Goal: Task Accomplishment & Management: Use online tool/utility

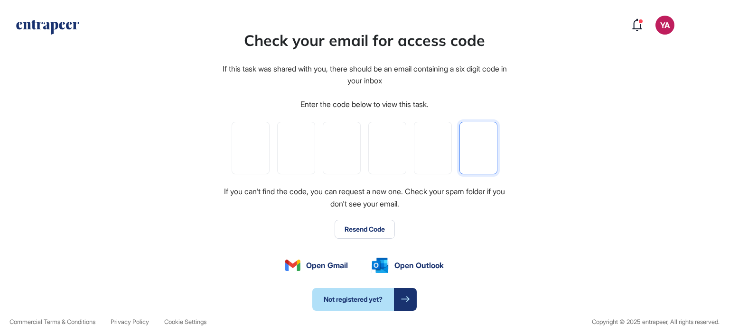
paste input "*"
type input "*"
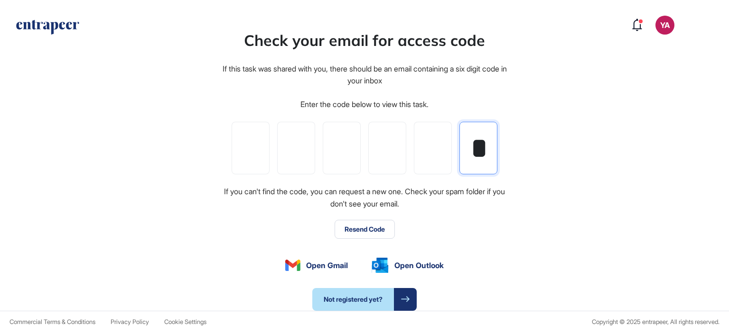
type input "*"
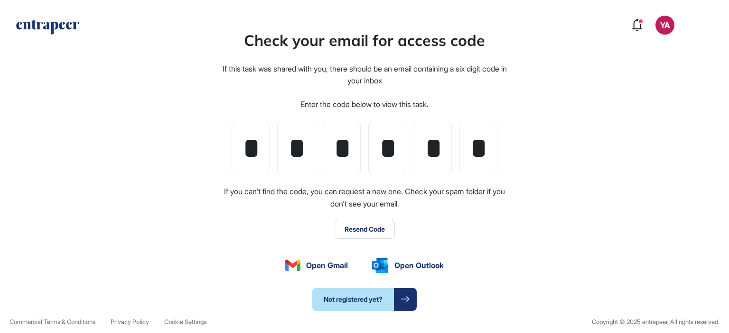
click at [588, 135] on div "Check your email for access code If this task was shared with you, there should…" at bounding box center [364, 169] width 729 height 283
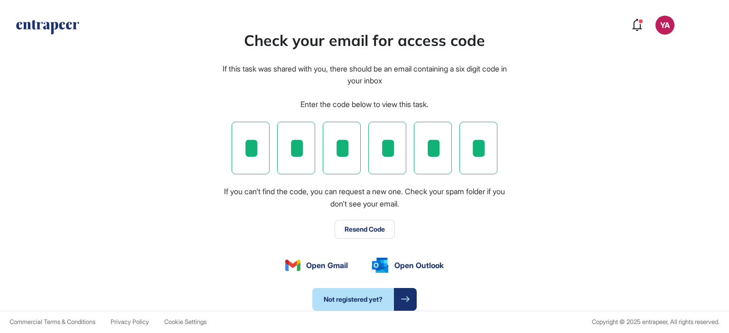
scroll to position [0, 0]
